Goal: Task Accomplishment & Management: Manage account settings

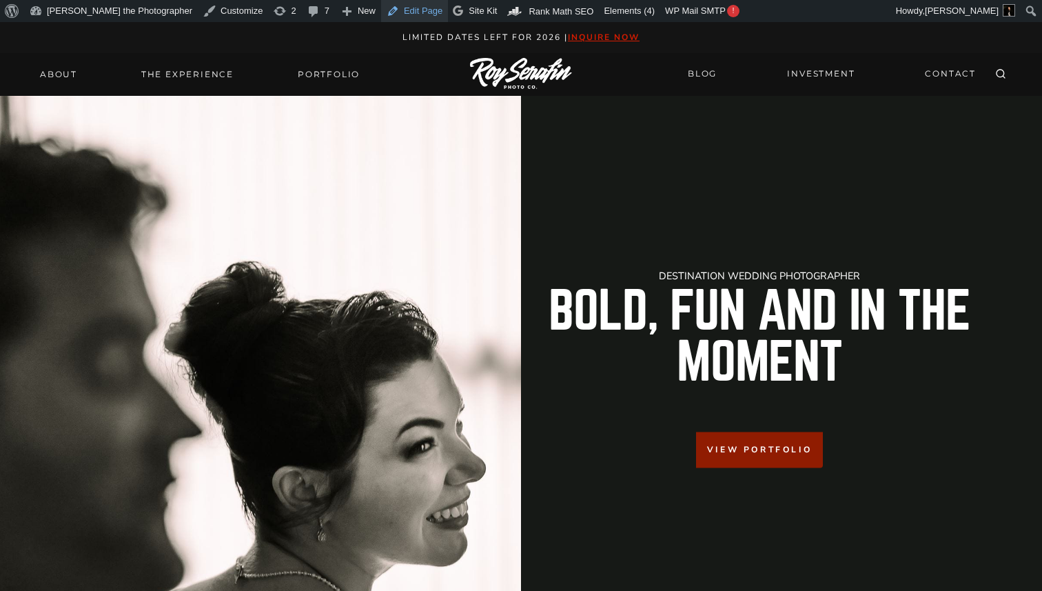
click at [381, 8] on link "Edit Page" at bounding box center [414, 11] width 67 height 22
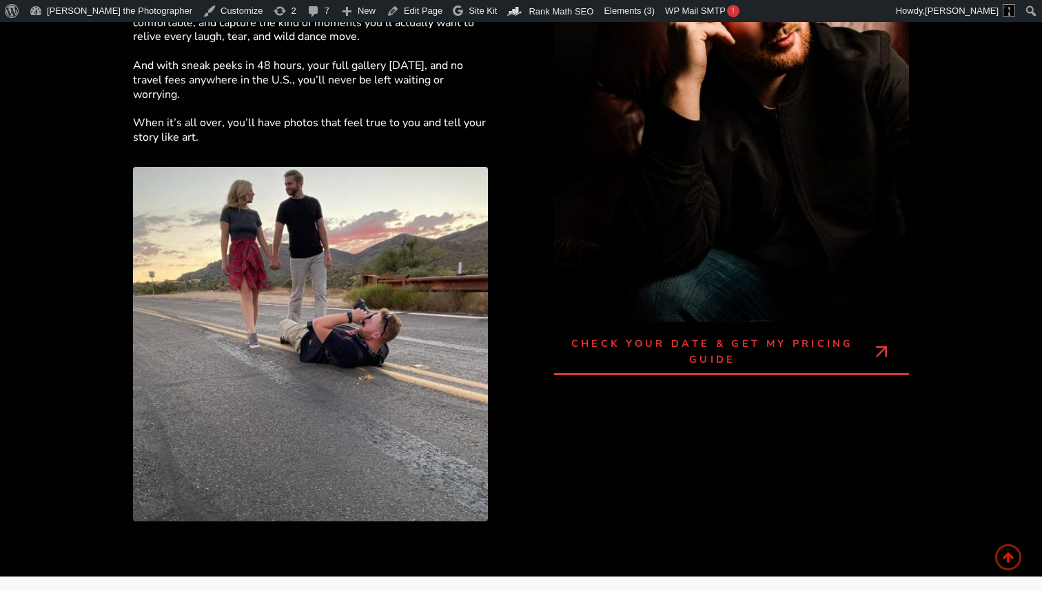
scroll to position [3000, 0]
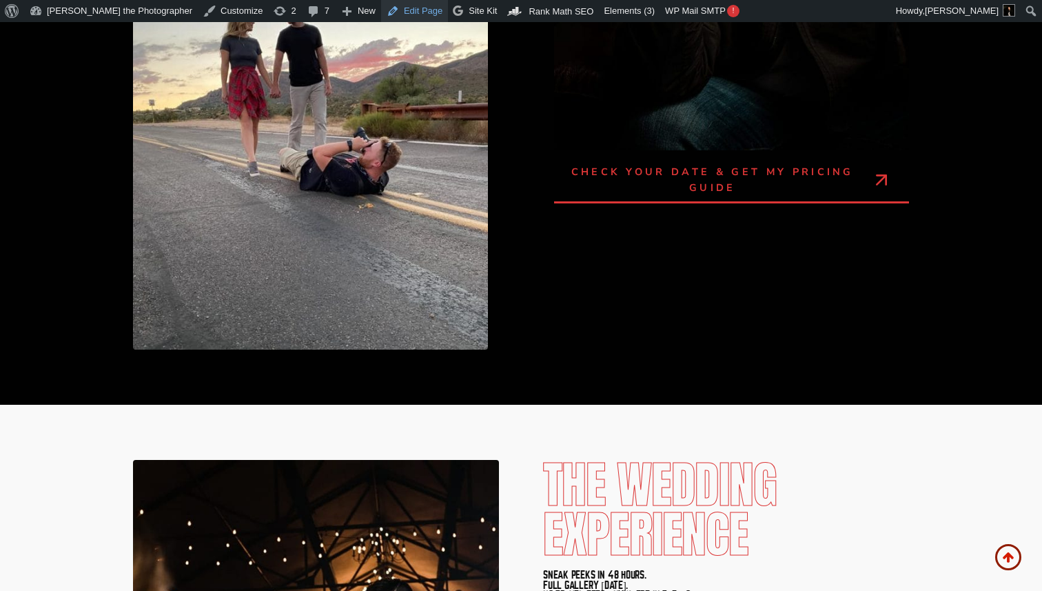
click at [381, 16] on link "Edit Page" at bounding box center [414, 11] width 67 height 22
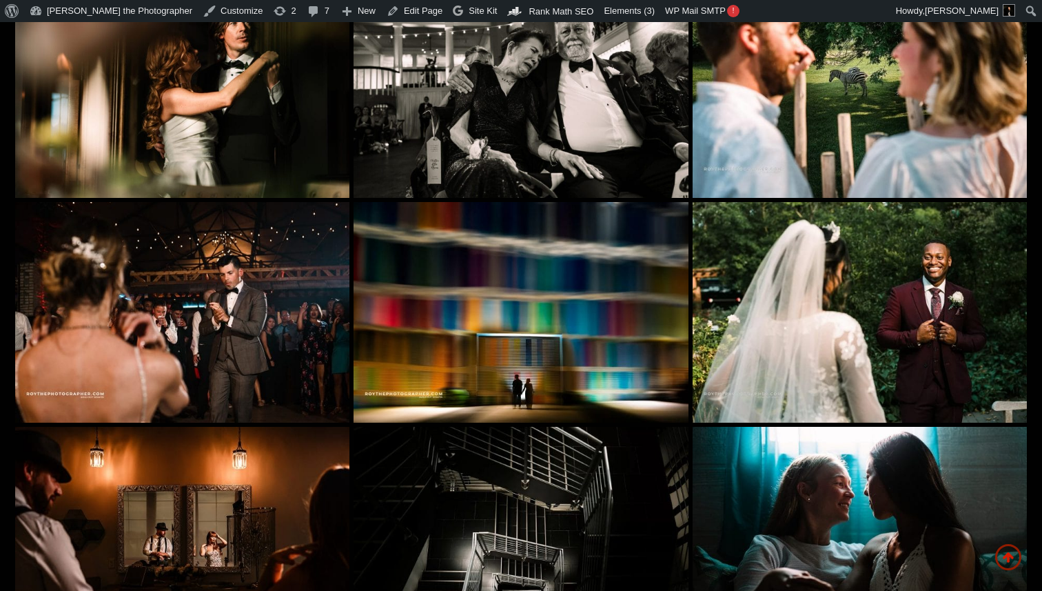
scroll to position [5930, 0]
